Goal: Transaction & Acquisition: Purchase product/service

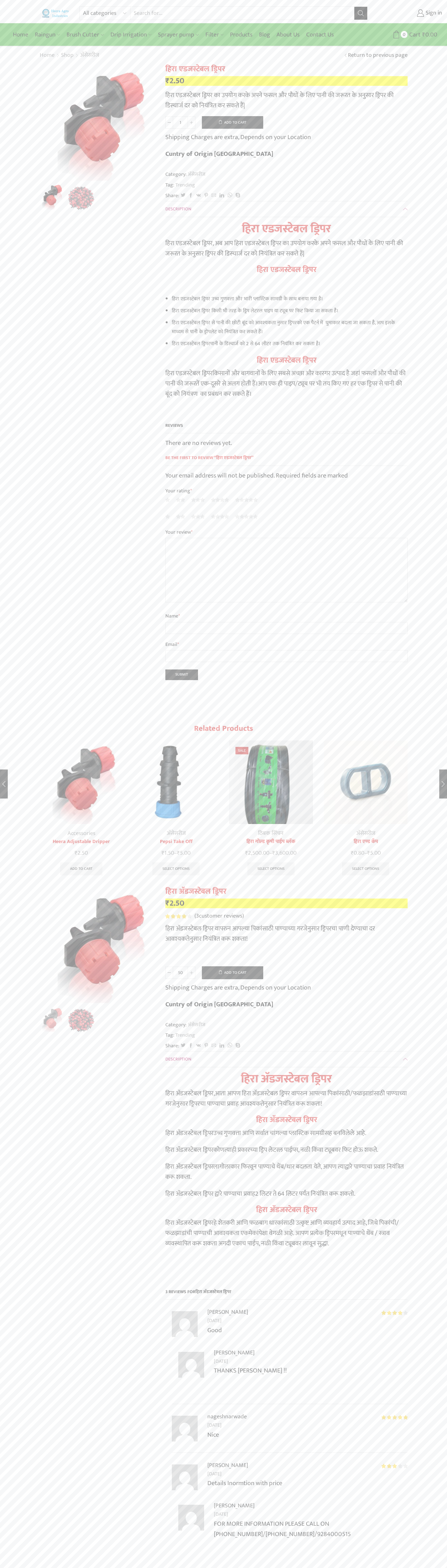
type input "1"
type input "Google Storebot"
click at [233, 122] on button "Add to cart" at bounding box center [232, 122] width 62 height 13
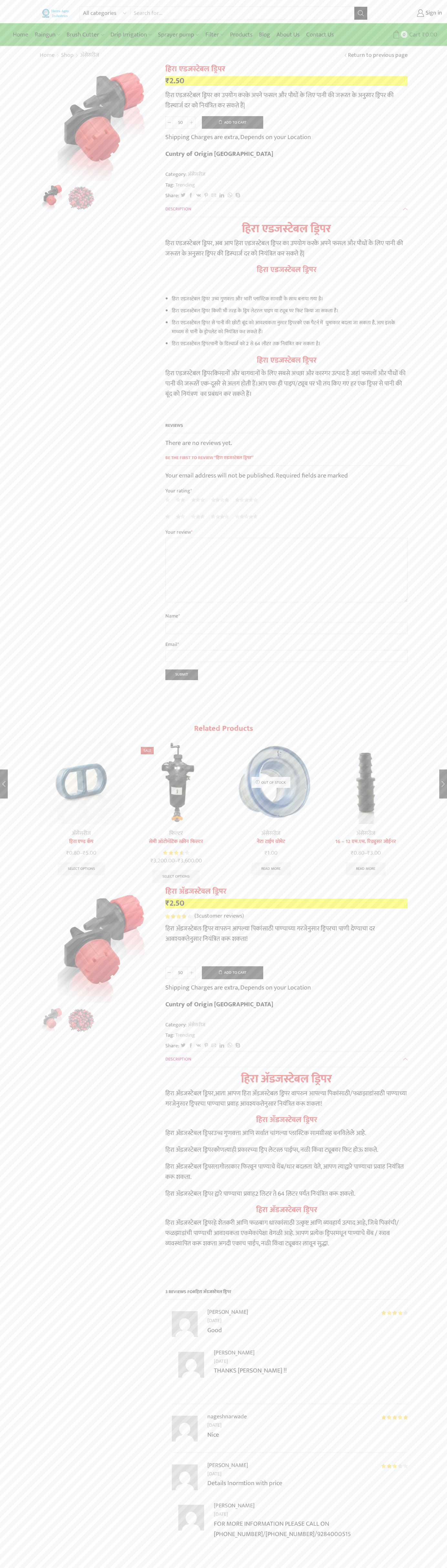
click at [414, 35] on span "Cart" at bounding box center [414, 35] width 13 height 9
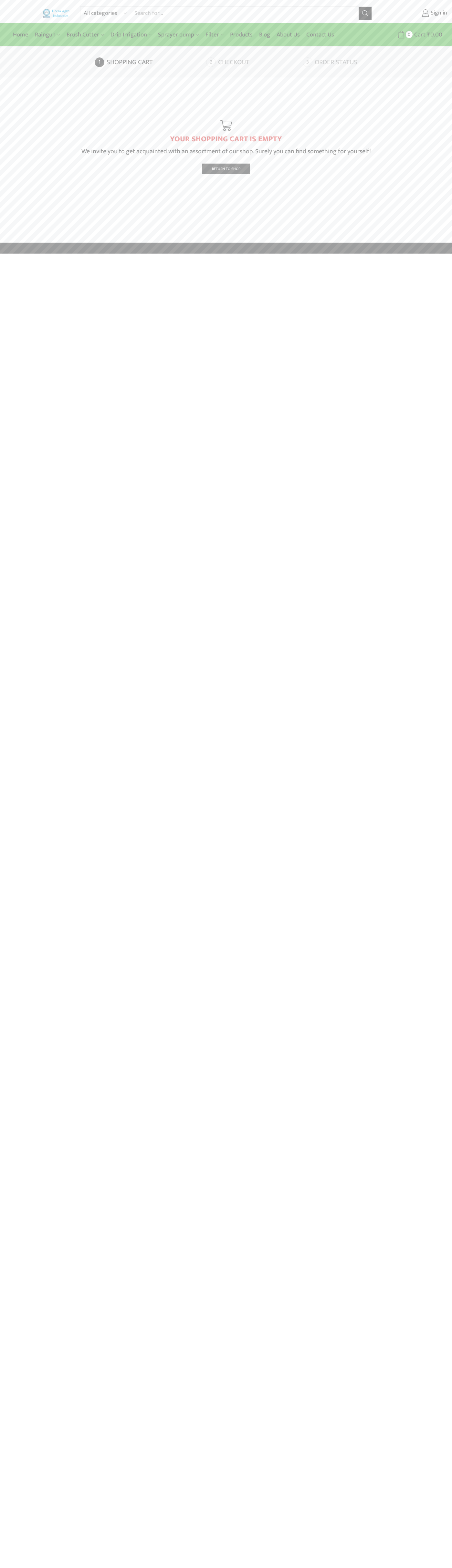
click at [253, 62] on link "Checkout" at bounding box center [253, 62] width 95 height 10
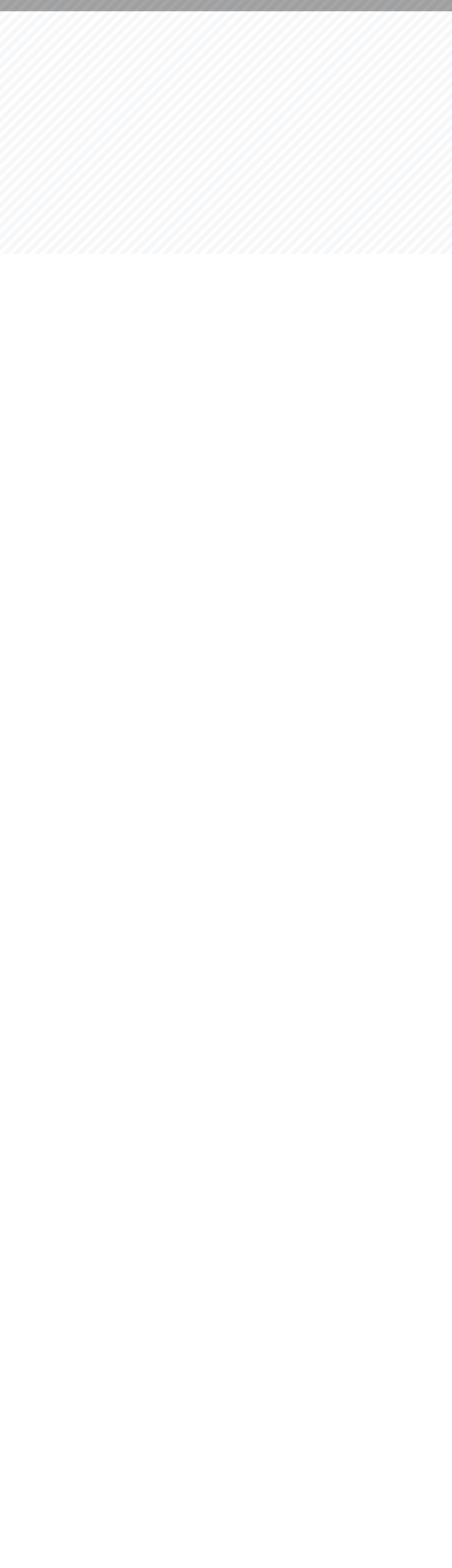
click at [248, 12] on html at bounding box center [226, 5] width 452 height 12
click at [422, 12] on html at bounding box center [226, 5] width 452 height 12
click at [63, 12] on html at bounding box center [226, 5] width 452 height 12
click at [4, 12] on html at bounding box center [226, 5] width 452 height 12
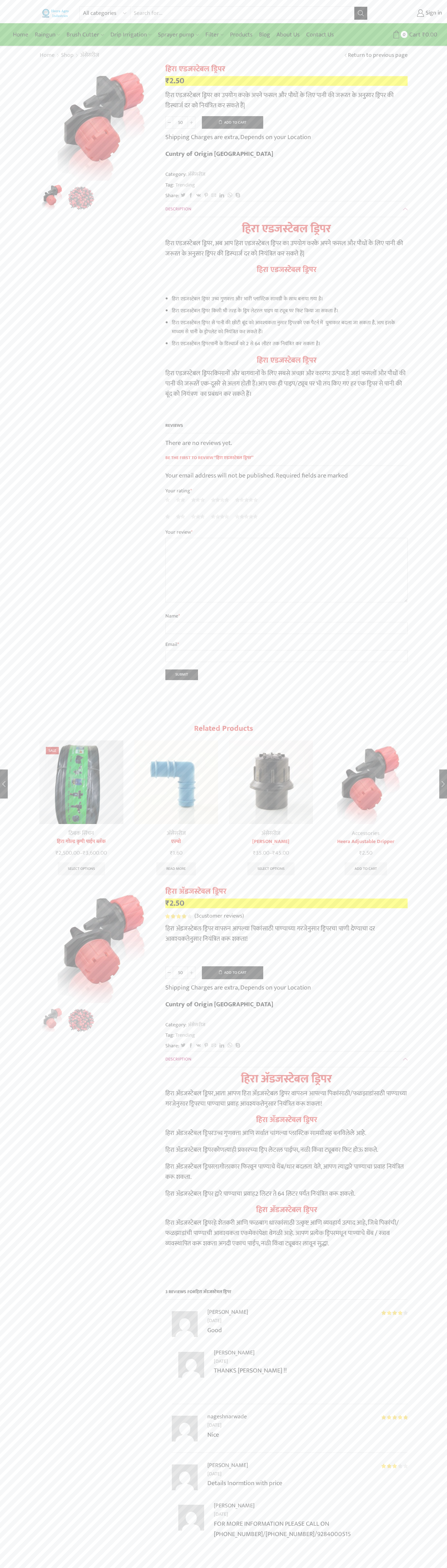
click at [178, 914] on span "3" at bounding box center [178, 916] width 27 height 4
